Goal: Transaction & Acquisition: Book appointment/travel/reservation

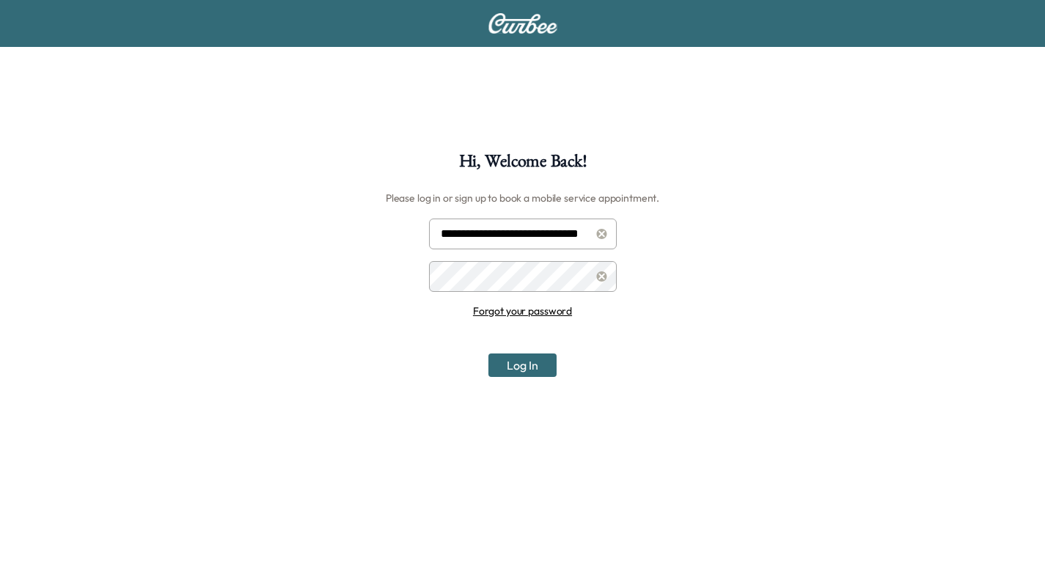
click at [517, 235] on input "**********" at bounding box center [523, 233] width 188 height 31
type input "**********"
click at [530, 359] on button "Log In" at bounding box center [522, 364] width 68 height 23
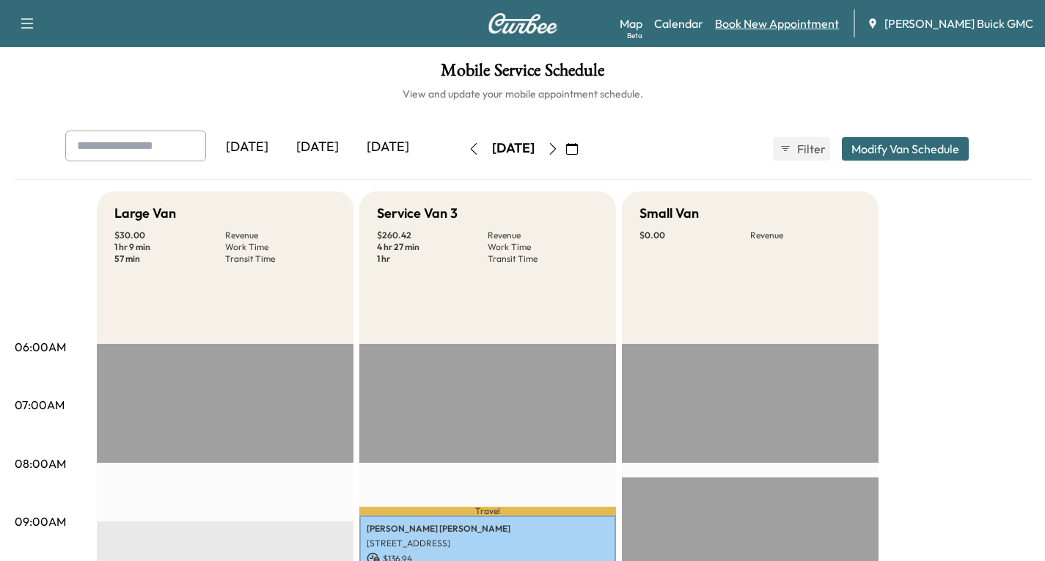
click at [779, 18] on link "Book New Appointment" at bounding box center [777, 24] width 124 height 18
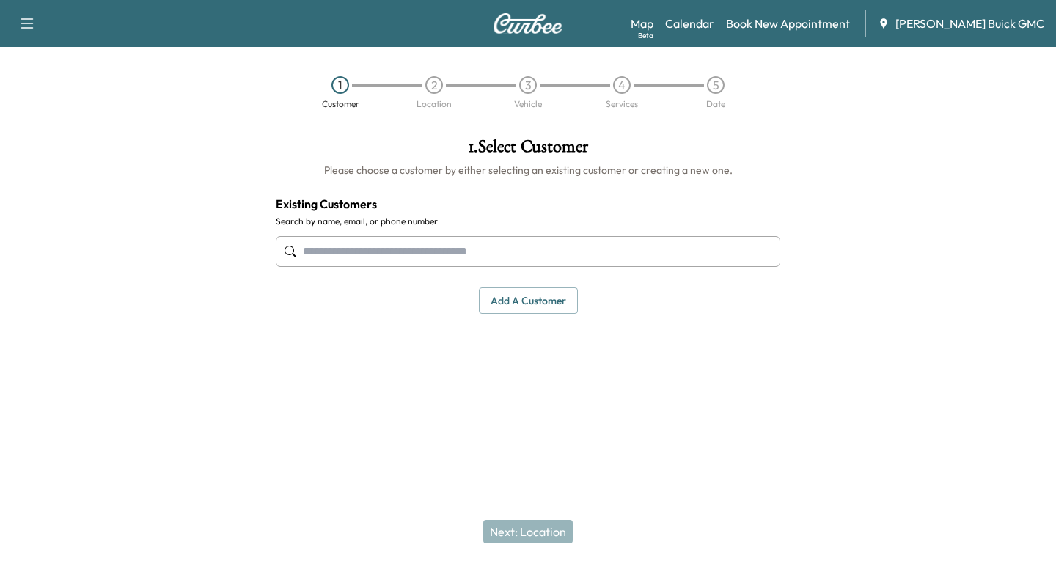
click at [322, 254] on input "text" at bounding box center [528, 251] width 504 height 31
click at [342, 259] on input "text" at bounding box center [528, 251] width 504 height 31
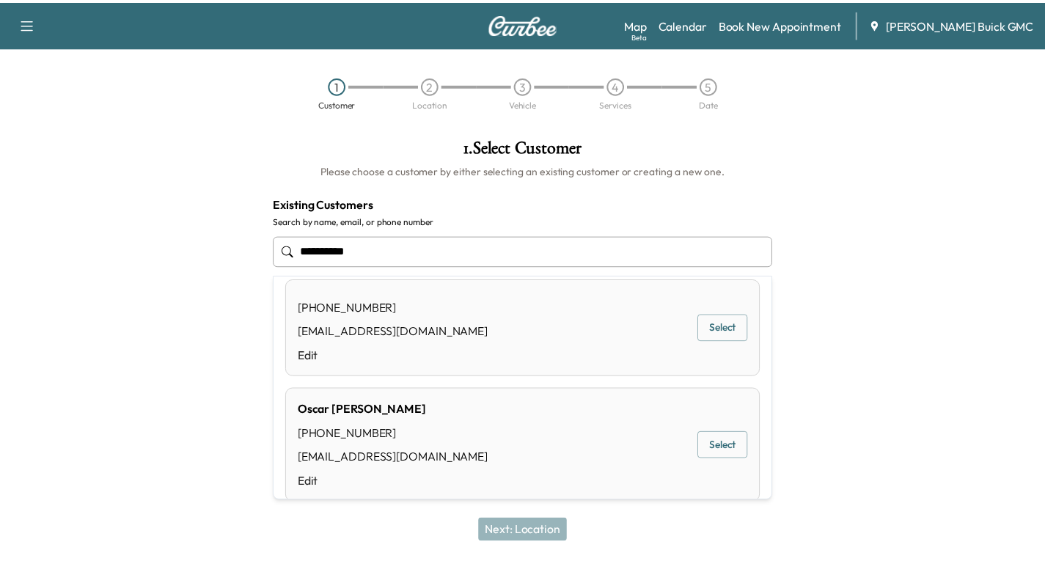
scroll to position [147, 0]
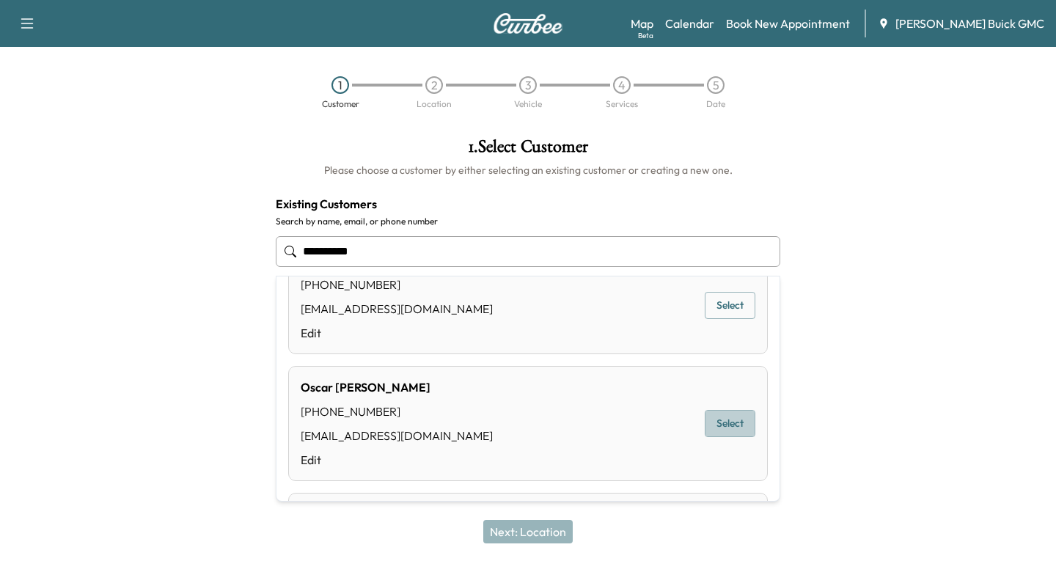
click at [709, 422] on button "Select" at bounding box center [729, 423] width 51 height 27
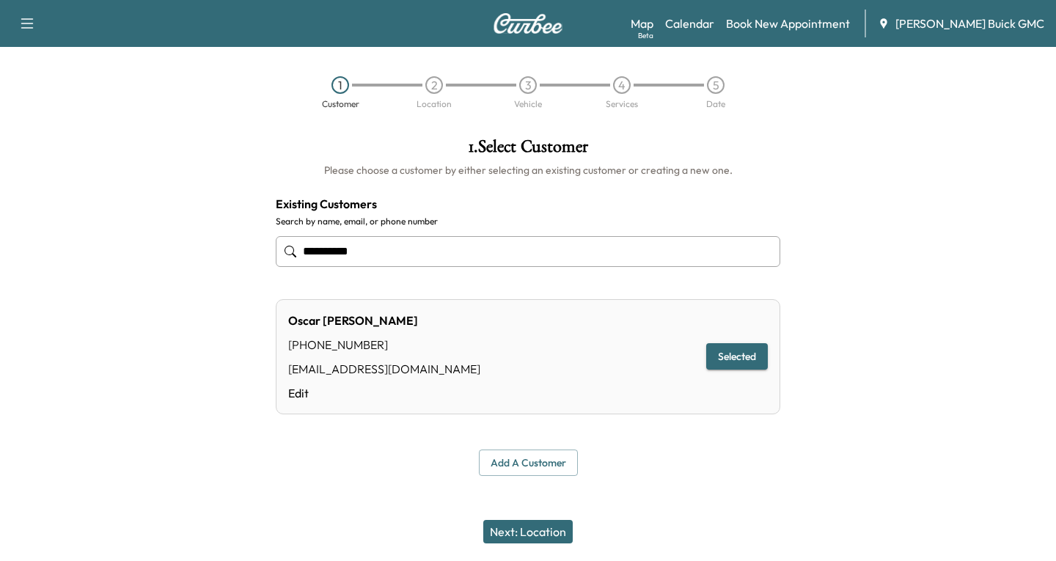
type input "**********"
click at [518, 531] on button "Next: Location" at bounding box center [527, 531] width 89 height 23
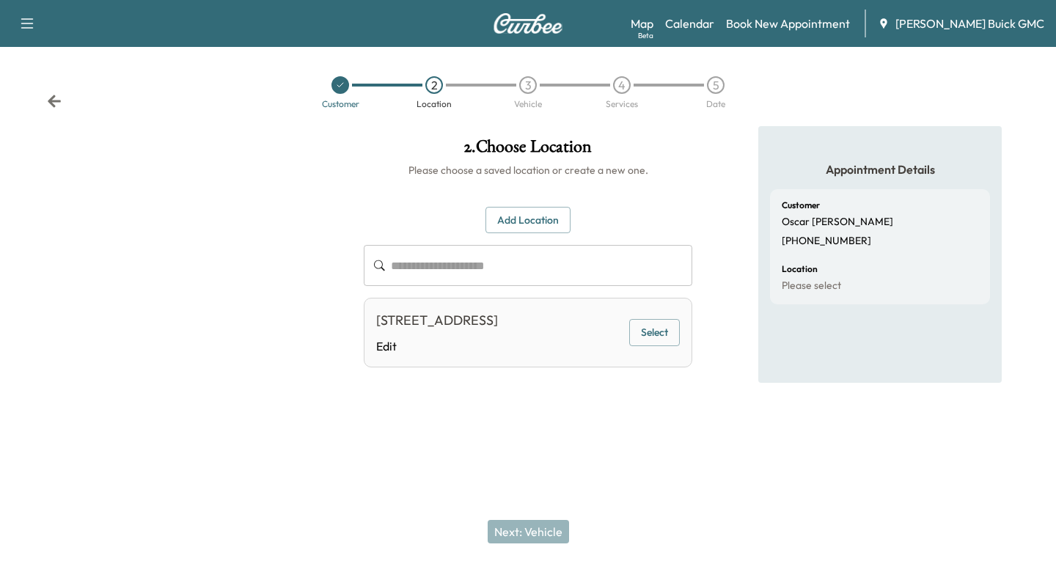
click at [649, 345] on button "Select" at bounding box center [654, 332] width 51 height 27
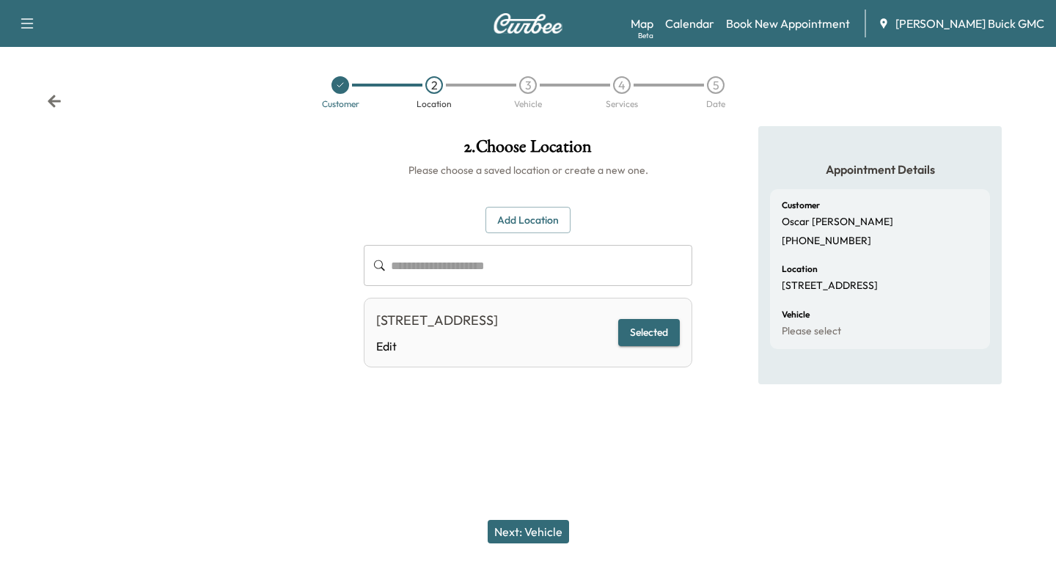
click at [517, 531] on button "Next: Vehicle" at bounding box center [527, 531] width 81 height 23
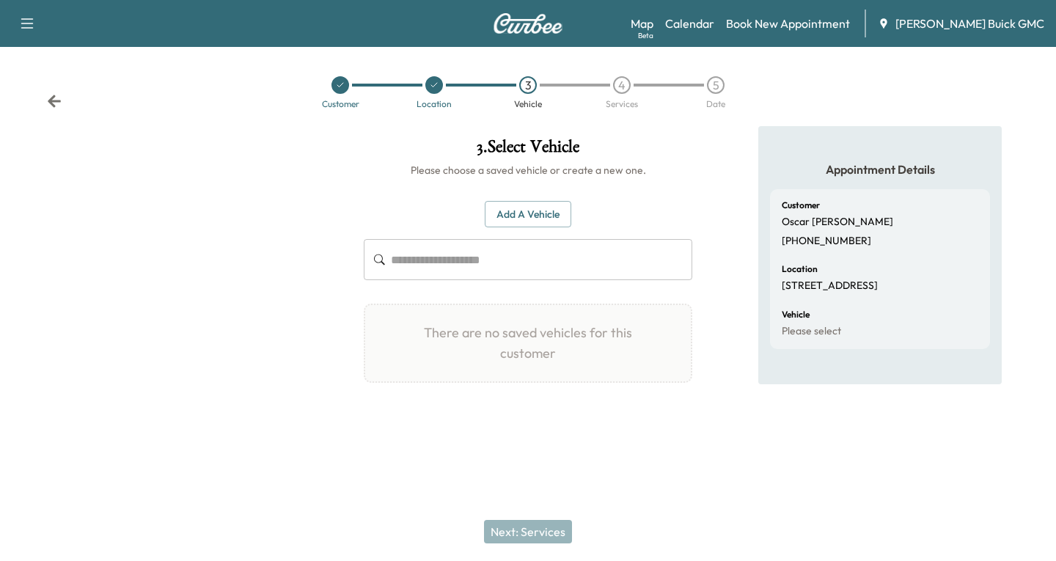
click at [521, 212] on button "Add a Vehicle" at bounding box center [528, 214] width 86 height 27
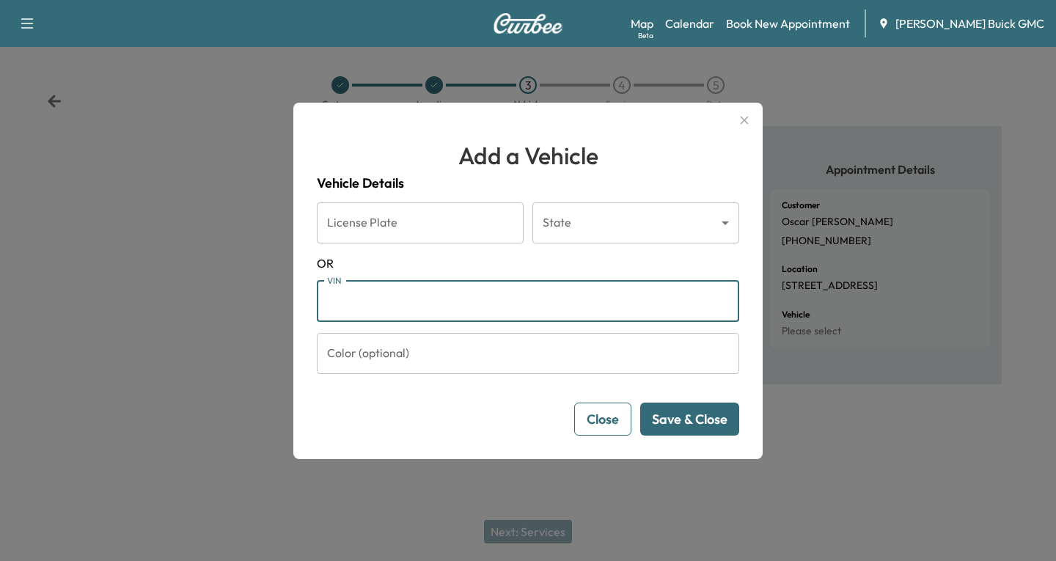
click at [332, 304] on input "VIN" at bounding box center [528, 301] width 422 height 41
click at [353, 305] on input "VIN" at bounding box center [528, 301] width 422 height 41
paste input "**********"
type input "**********"
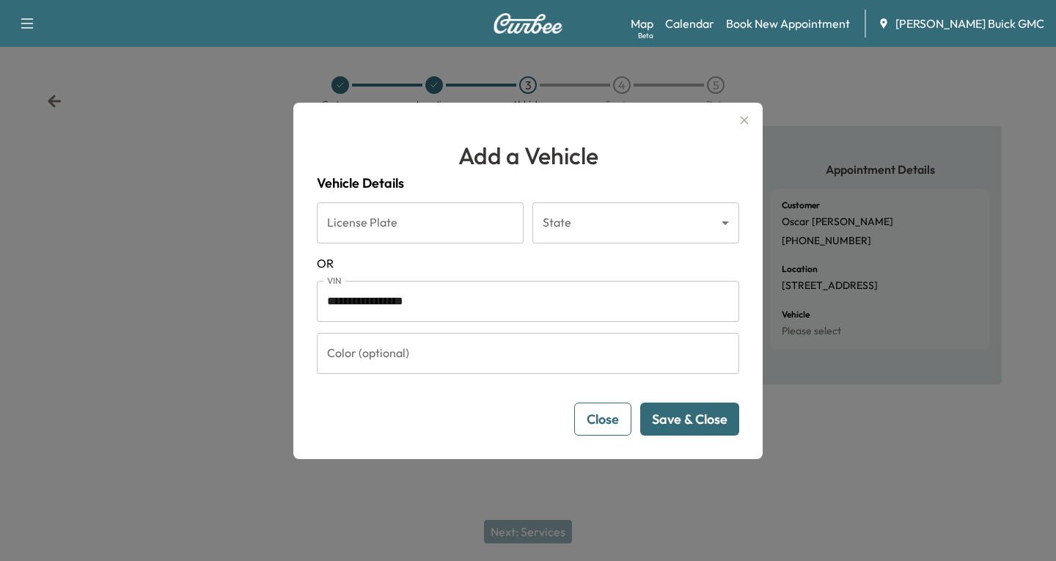
click at [700, 415] on button "Save & Close" at bounding box center [689, 418] width 99 height 33
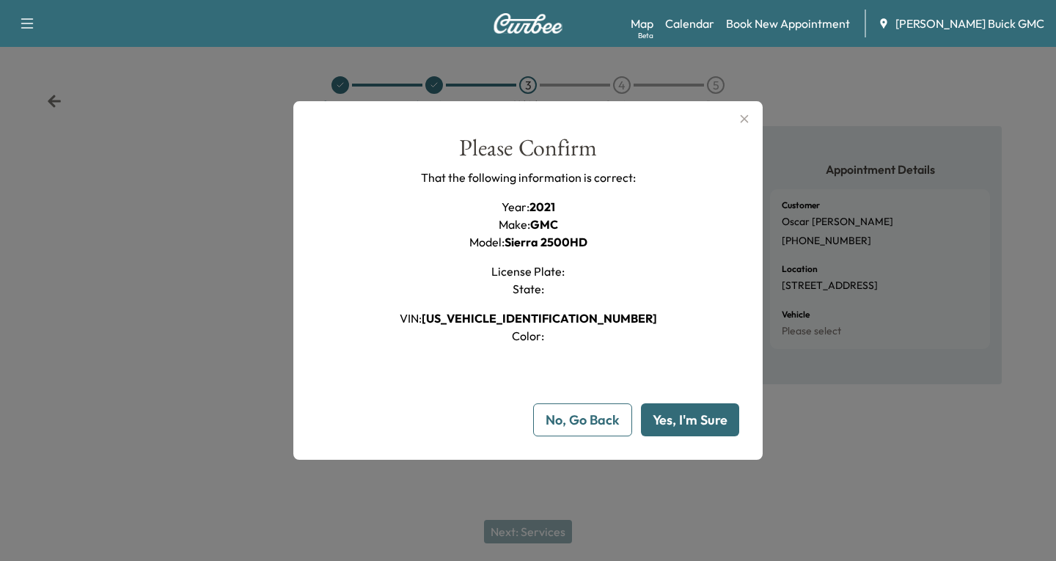
click at [695, 416] on button "Yes, I'm Sure" at bounding box center [690, 419] width 98 height 33
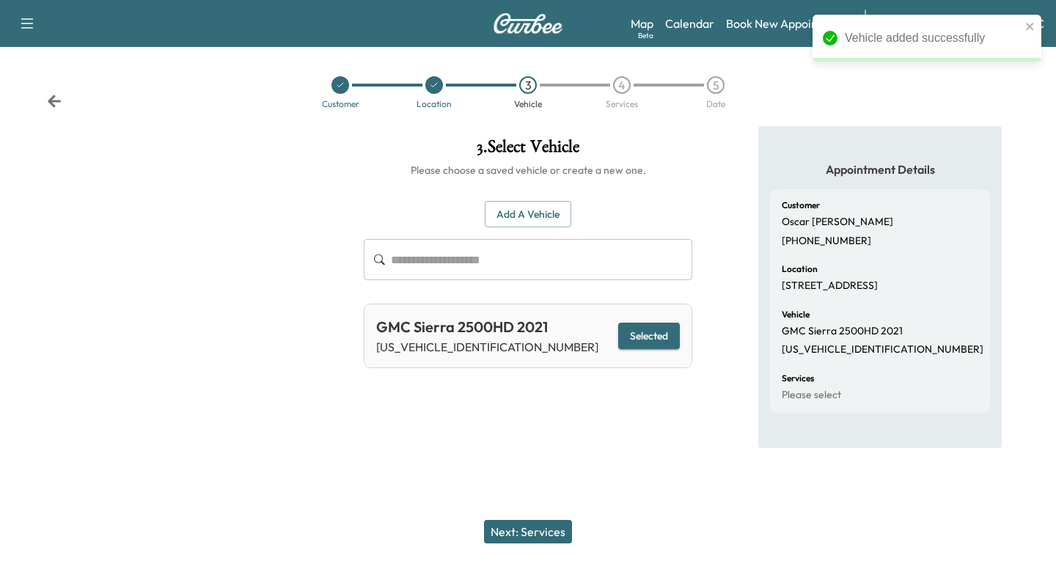
click at [517, 530] on button "Next: Services" at bounding box center [528, 531] width 88 height 23
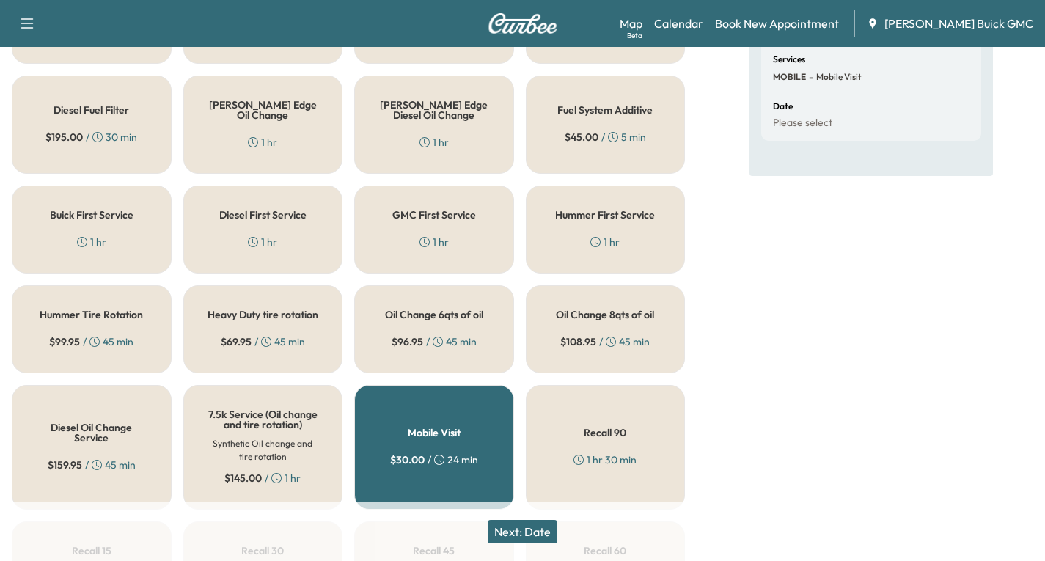
scroll to position [293, 0]
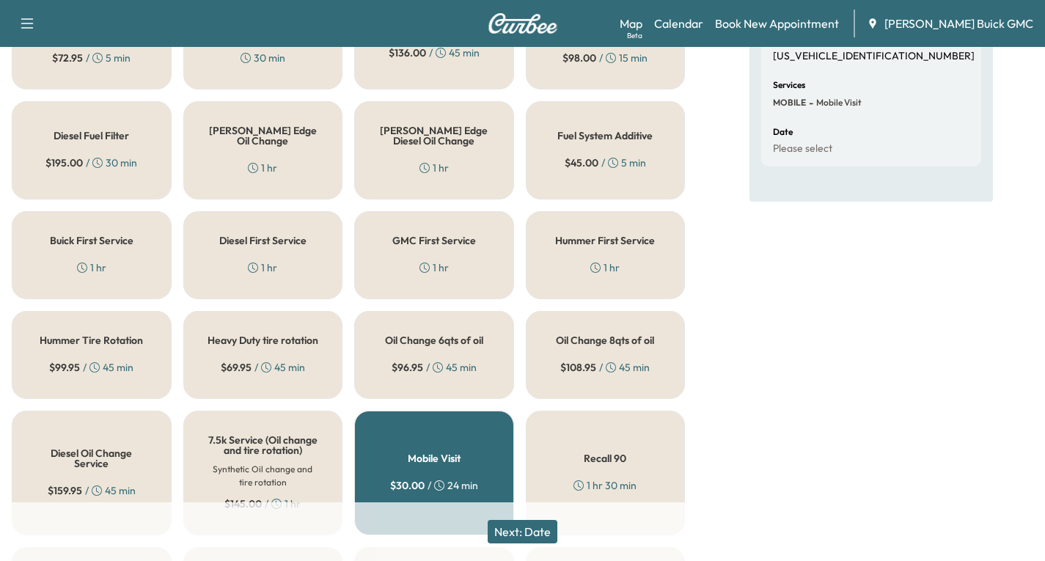
click at [449, 154] on div "[PERSON_NAME] Edge Diesel Oil Change 1 hr" at bounding box center [434, 150] width 160 height 98
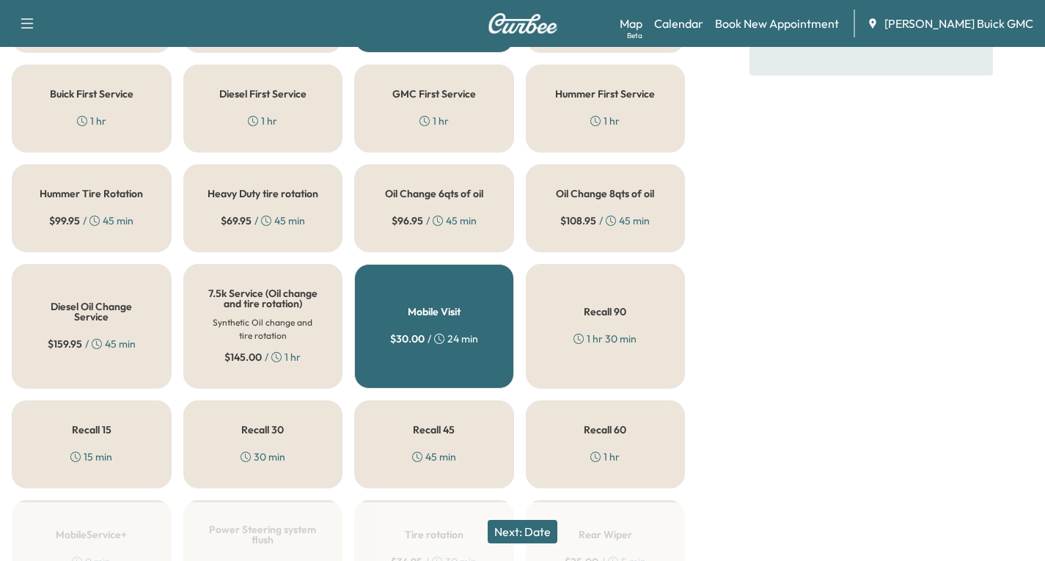
click at [543, 536] on button "Next: Date" at bounding box center [522, 531] width 70 height 23
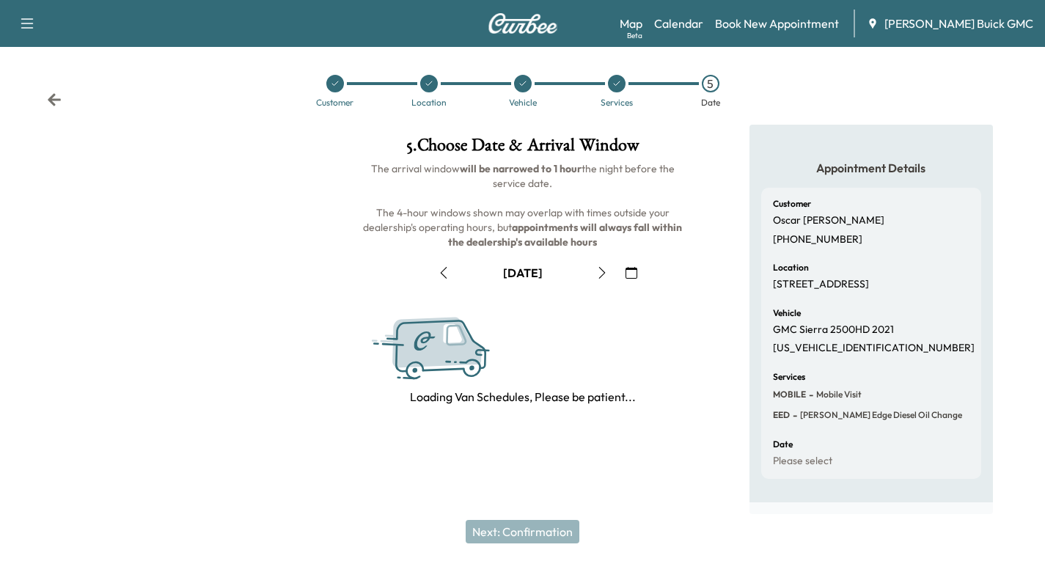
scroll to position [173, 0]
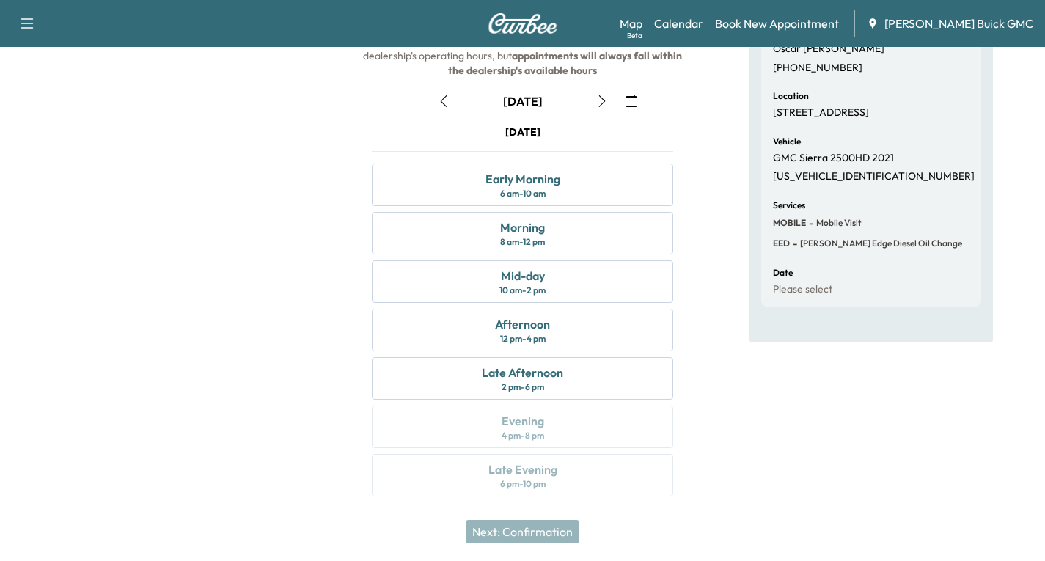
click at [600, 100] on icon "button" at bounding box center [602, 101] width 12 height 12
click at [569, 229] on div "Morning 8 am - 12 pm" at bounding box center [522, 233] width 301 height 43
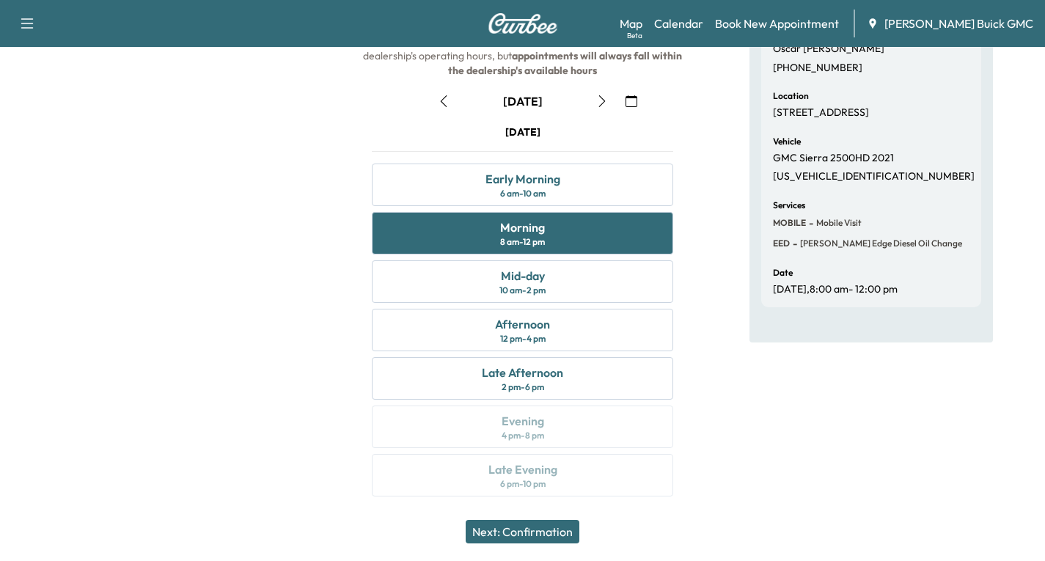
click at [523, 533] on button "Next: Confirmation" at bounding box center [522, 531] width 114 height 23
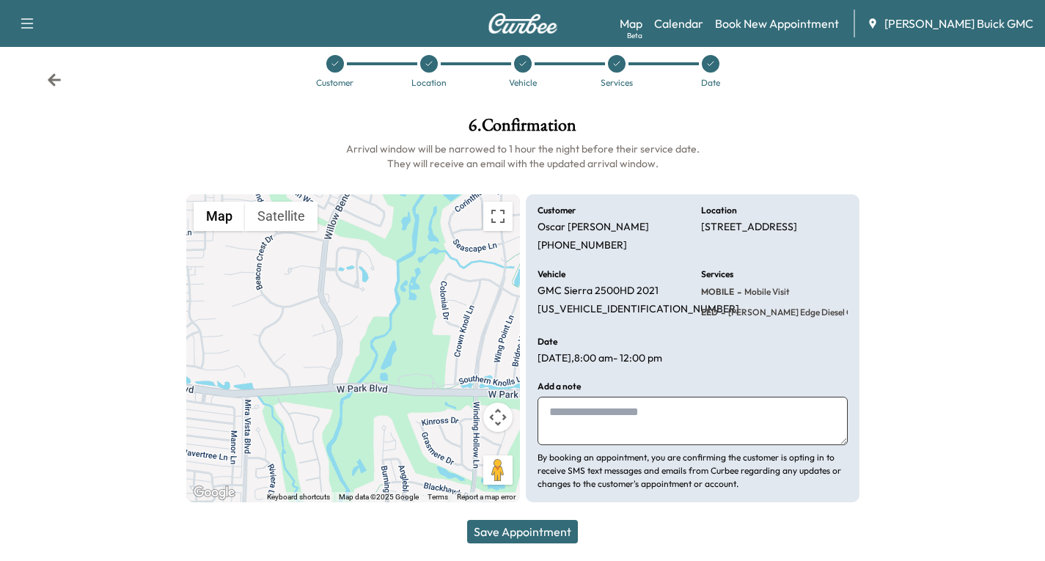
click at [529, 531] on button "Save Appointment" at bounding box center [522, 531] width 111 height 23
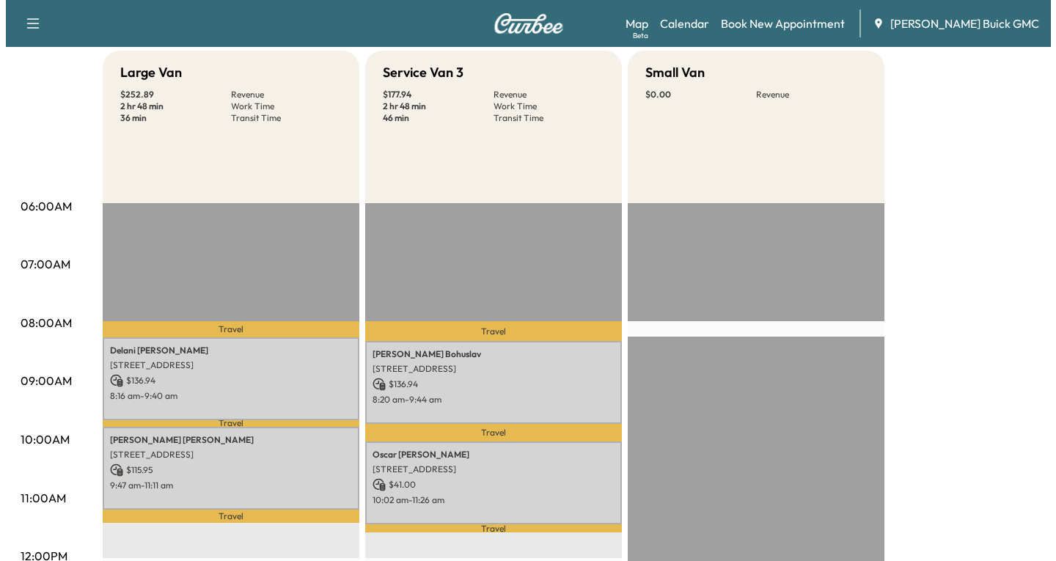
scroll to position [147, 0]
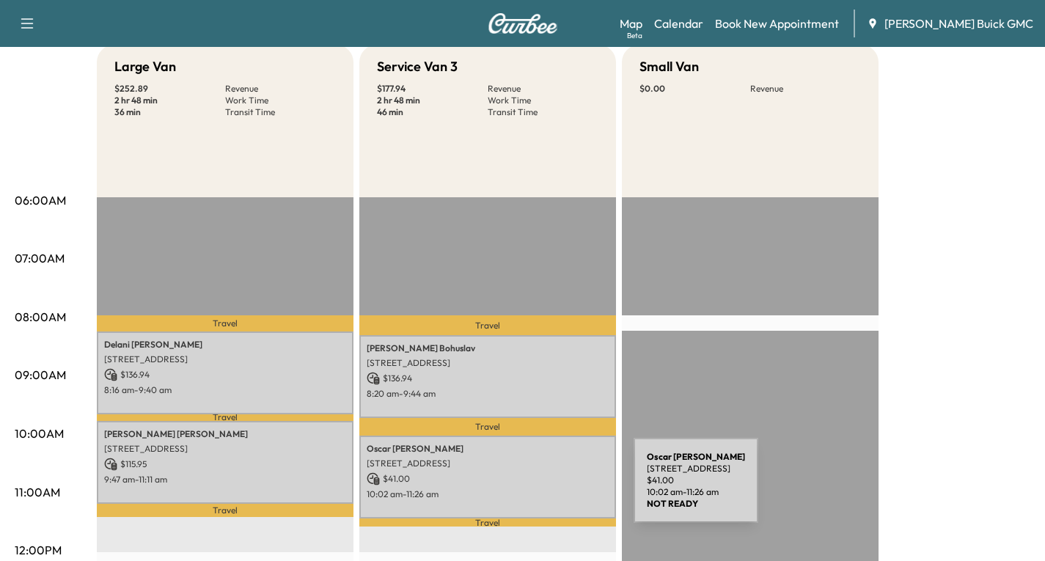
click at [523, 489] on p "10:02 am - 11:26 am" at bounding box center [488, 494] width 242 height 12
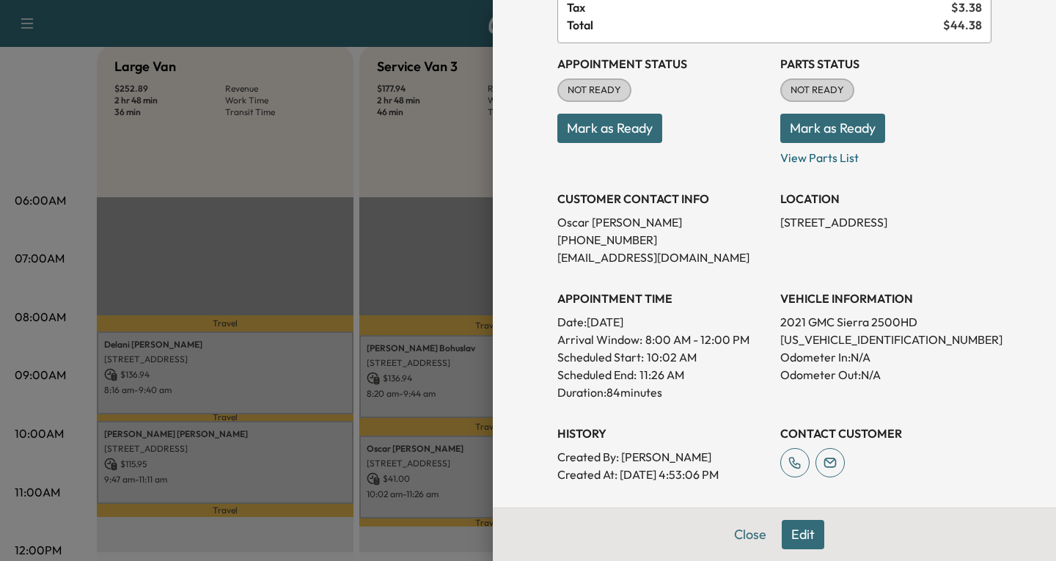
click at [786, 542] on button "Edit" at bounding box center [802, 534] width 43 height 29
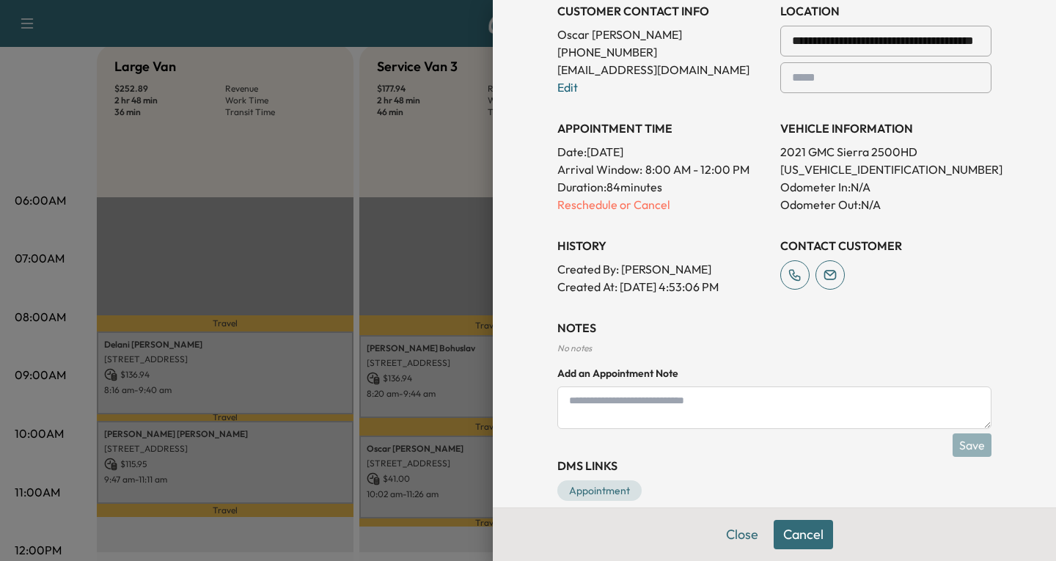
scroll to position [388, 0]
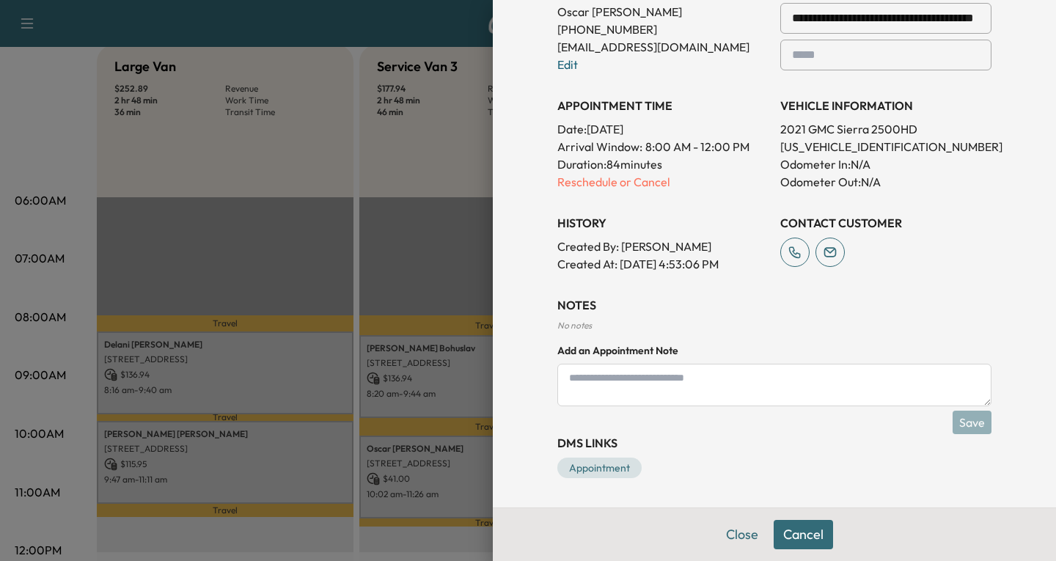
click at [591, 389] on textarea at bounding box center [774, 385] width 434 height 43
type textarea "**********"
click at [952, 426] on button "Save" at bounding box center [971, 422] width 39 height 23
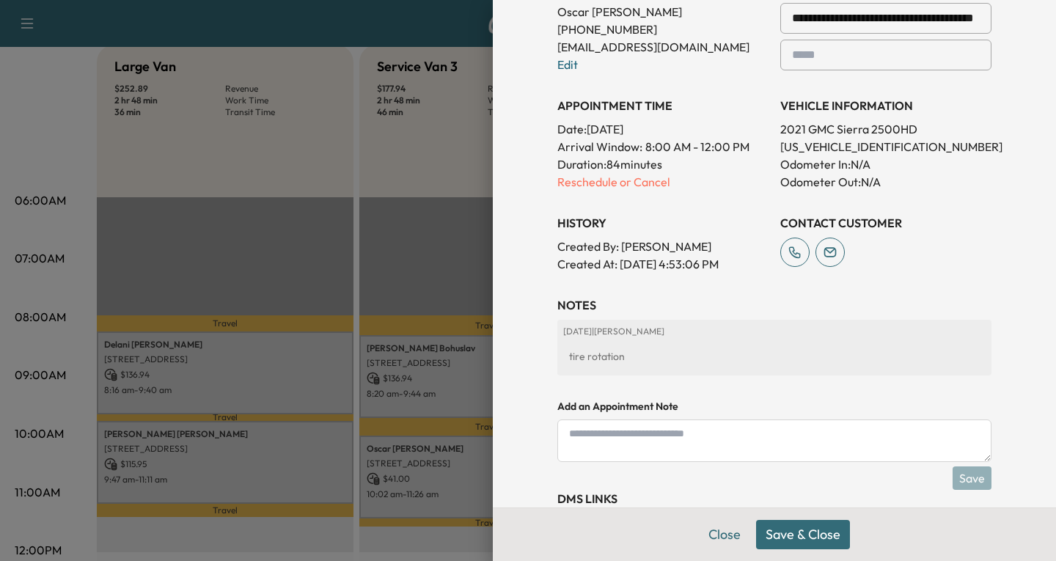
click at [781, 532] on button "Save & Close" at bounding box center [803, 534] width 94 height 29
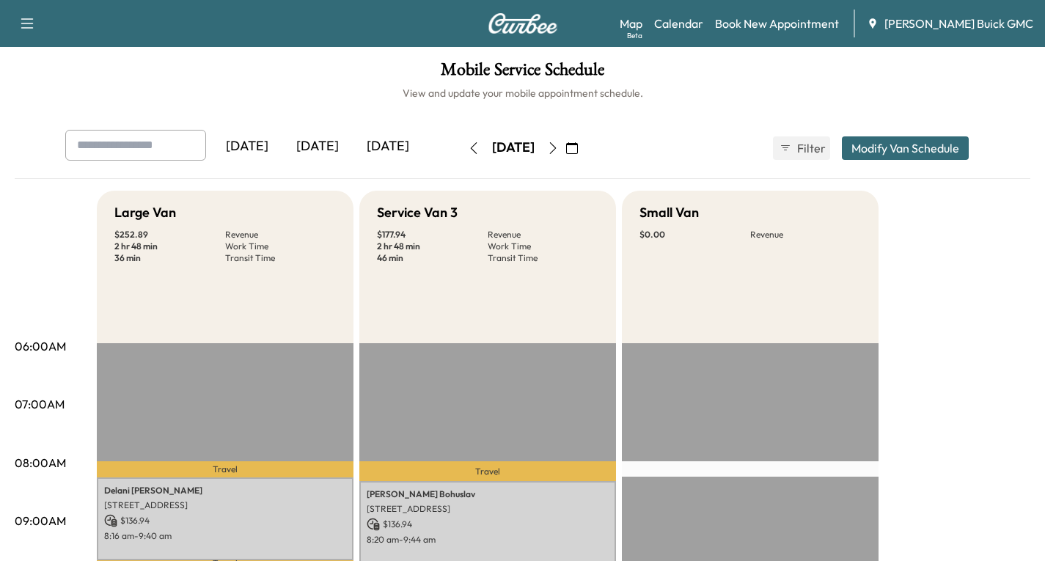
scroll to position [0, 0]
click at [27, 22] on icon "button" at bounding box center [27, 24] width 18 height 18
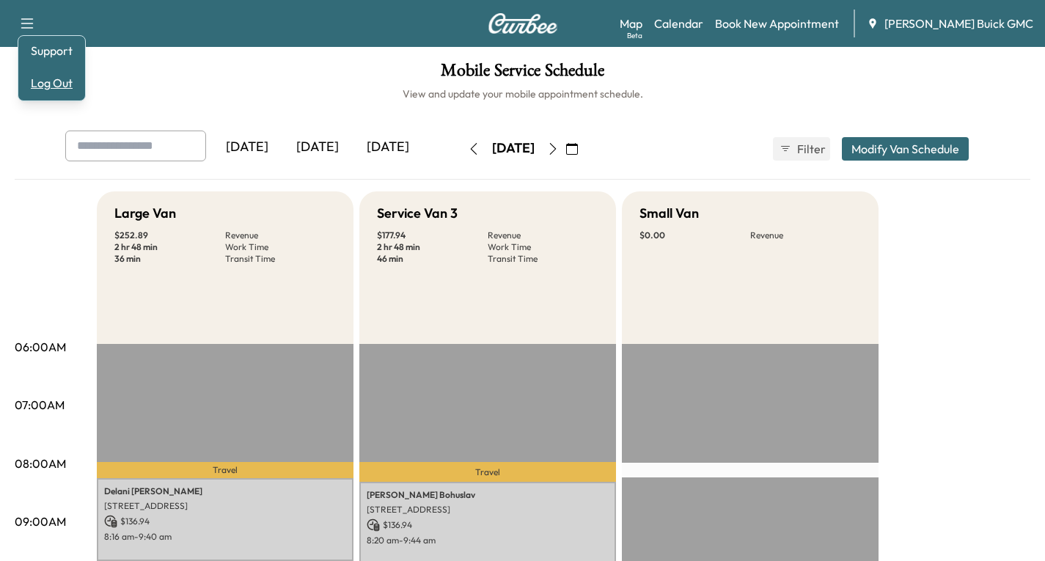
click at [48, 81] on button "Log Out" at bounding box center [51, 82] width 55 height 23
